Goal: Book appointment/travel/reservation

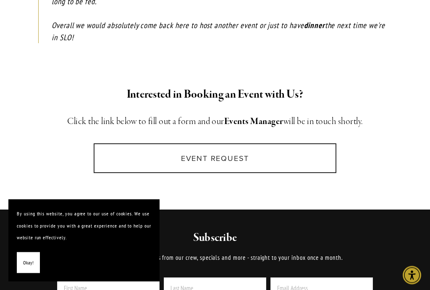
scroll to position [1404, 0]
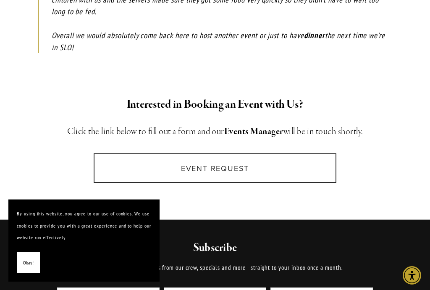
click at [243, 154] on link "Event Request" at bounding box center [215, 169] width 242 height 30
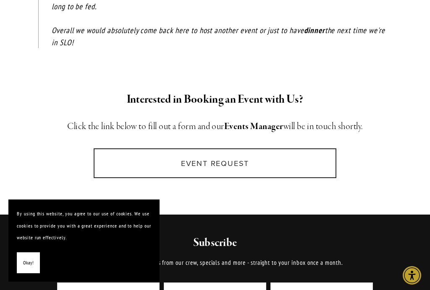
scroll to position [1410, 0]
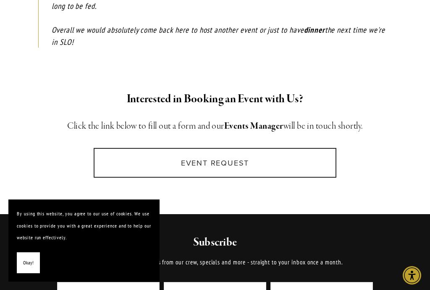
click at [256, 148] on link "Event Request" at bounding box center [215, 163] width 242 height 30
